Goal: Check status

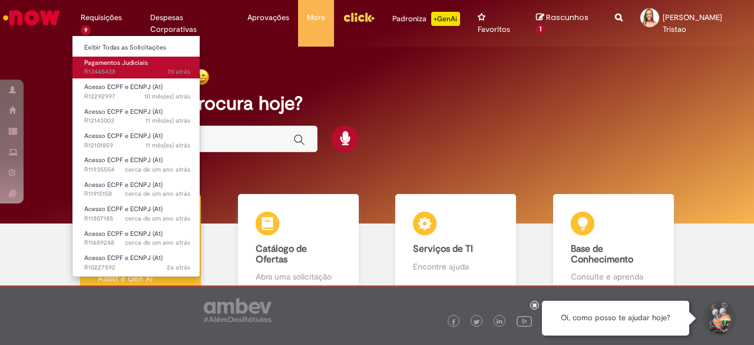
click at [108, 68] on span "7d atrás 7 dias atrás R13445438" at bounding box center [137, 71] width 106 height 9
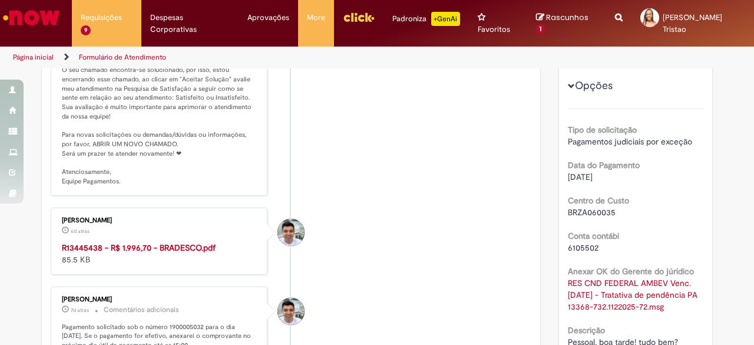
scroll to position [303, 0]
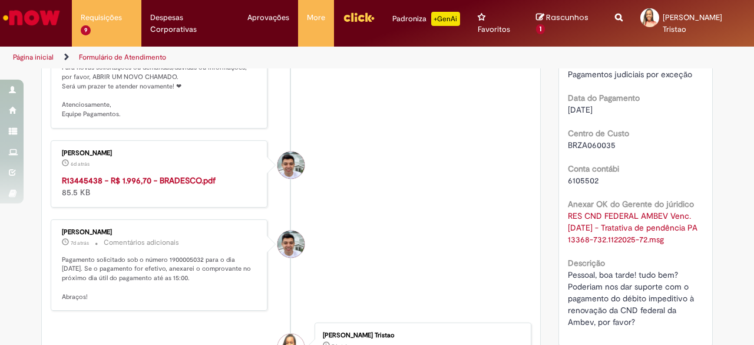
click at [183, 186] on strong "R13445438 - R$ 1.996,70 - BRADESCO.pdf" at bounding box center [139, 180] width 154 height 11
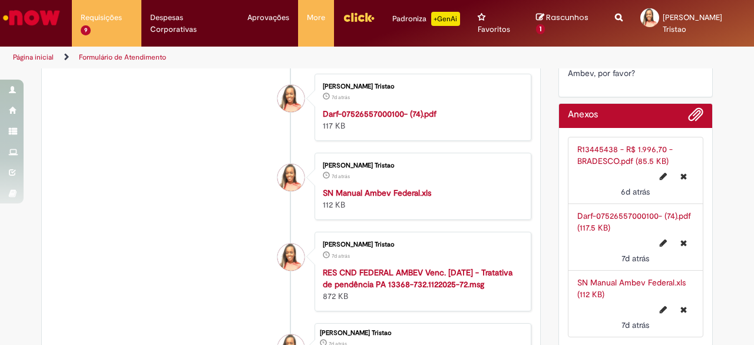
scroll to position [479, 0]
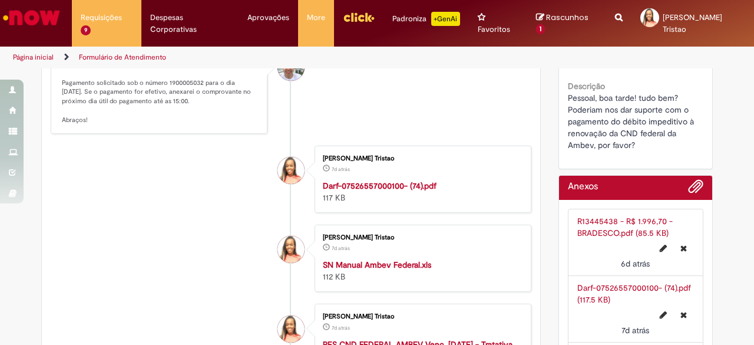
click at [413, 191] on strong "Darf-07526557000100- (74).pdf" at bounding box center [380, 185] width 114 height 11
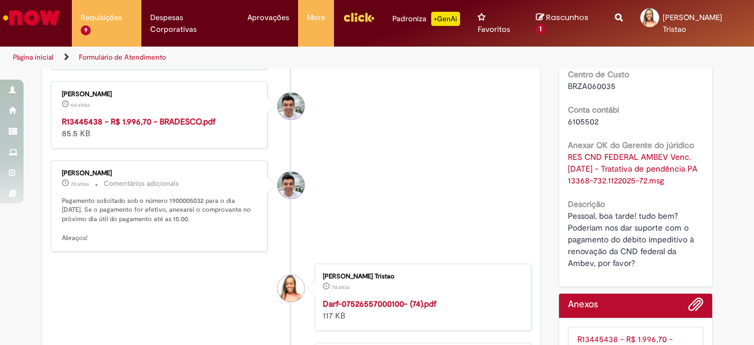
click at [25, 18] on img "Ir para a Homepage" at bounding box center [31, 18] width 61 height 24
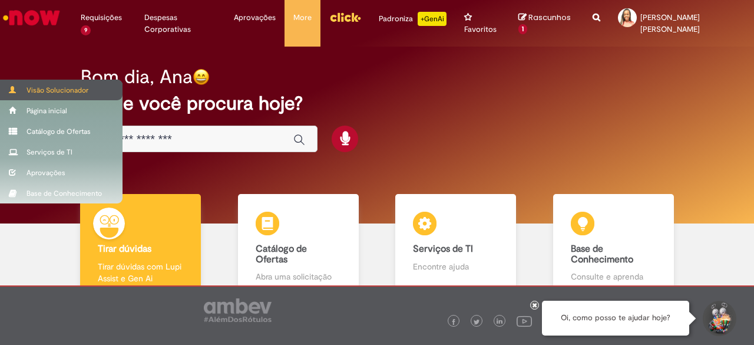
click at [58, 88] on div "Visão Solucionador" at bounding box center [61, 90] width 123 height 21
